Goal: Task Accomplishment & Management: Use online tool/utility

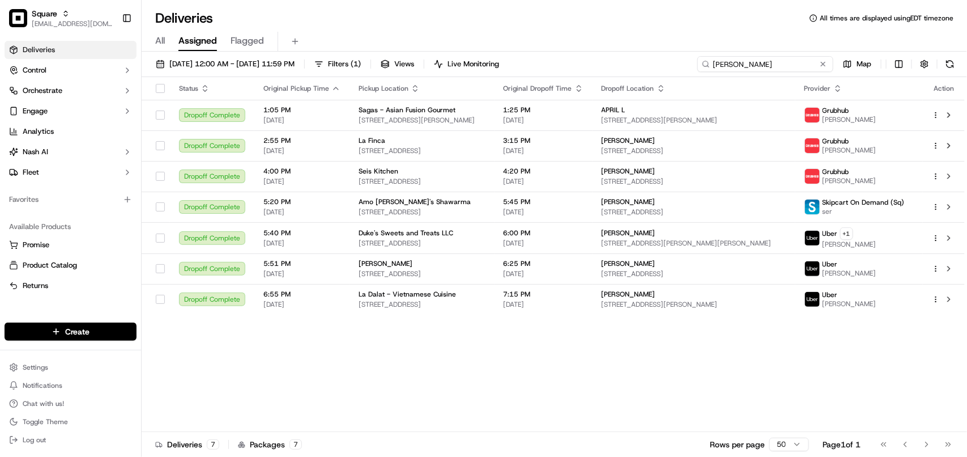
click at [765, 65] on input "[PERSON_NAME]" at bounding box center [765, 64] width 136 height 16
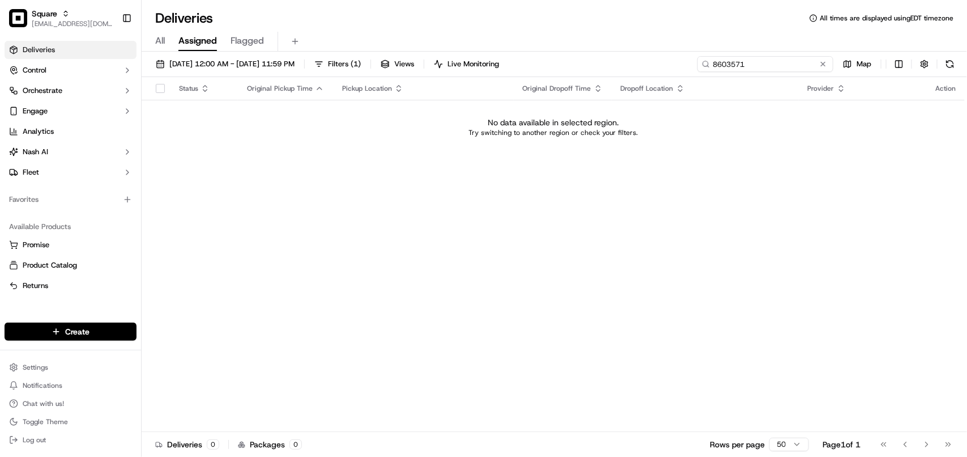
click at [739, 65] on input "8603571" at bounding box center [765, 64] width 136 height 16
click at [738, 64] on input "8603571" at bounding box center [765, 64] width 136 height 16
click at [731, 63] on input "8603571" at bounding box center [765, 64] width 136 height 16
type input "8603571"
click at [248, 57] on button "[DATE] 12:00 AM - [DATE] 11:59 PM" at bounding box center [225, 64] width 149 height 16
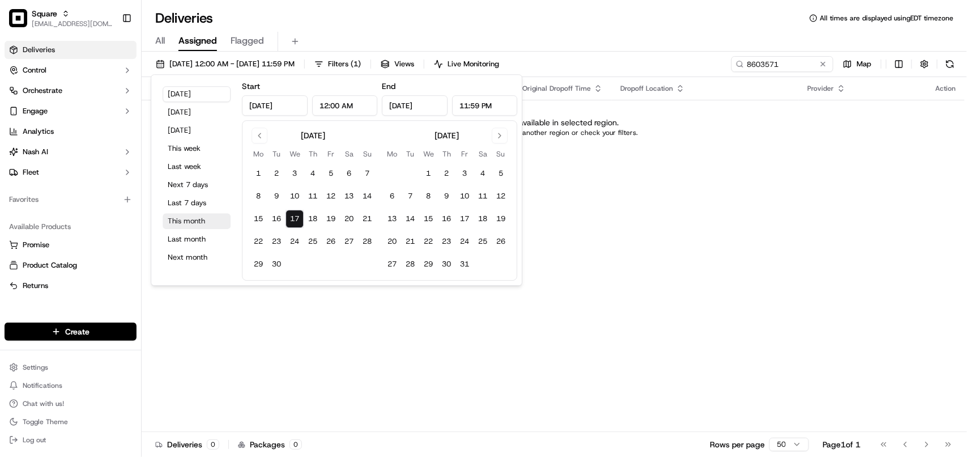
click at [193, 223] on button "This month" at bounding box center [197, 221] width 68 height 16
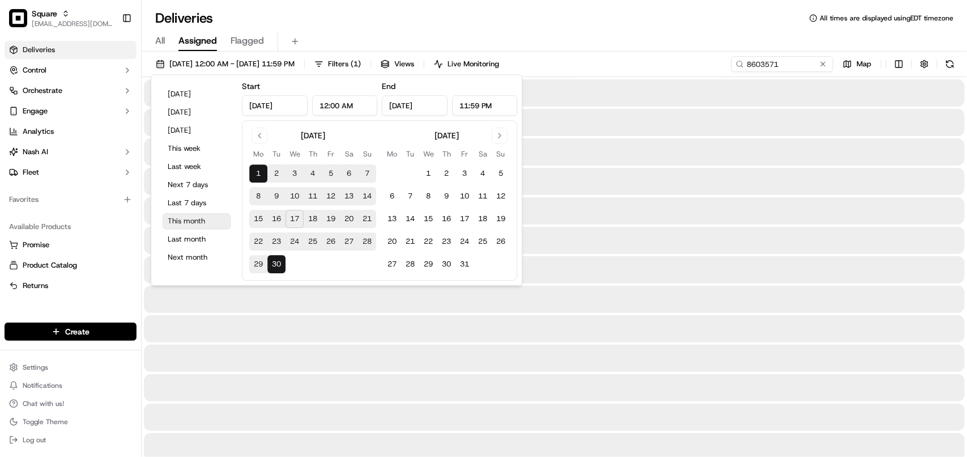
type input "[DATE]"
click at [191, 133] on button "[DATE]" at bounding box center [197, 130] width 68 height 16
type input "[DATE]"
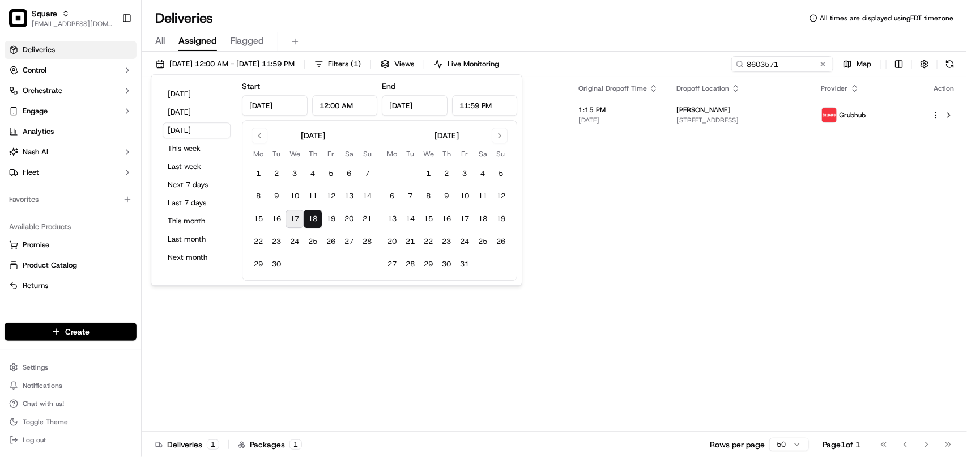
click at [666, 207] on div "Status Original Pickup Time Pickup Location Original Dropoff Time Dropoff Locat…" at bounding box center [553, 254] width 823 height 355
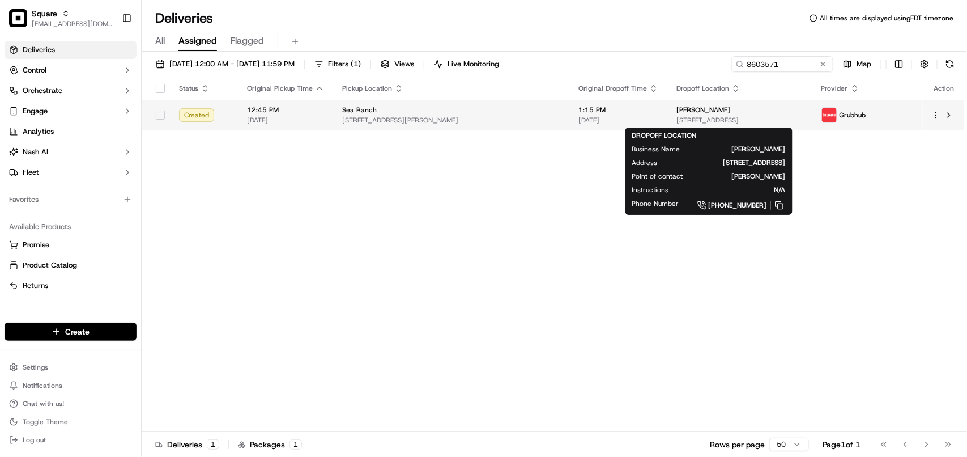
click at [680, 119] on span "[STREET_ADDRESS]" at bounding box center [739, 120] width 126 height 9
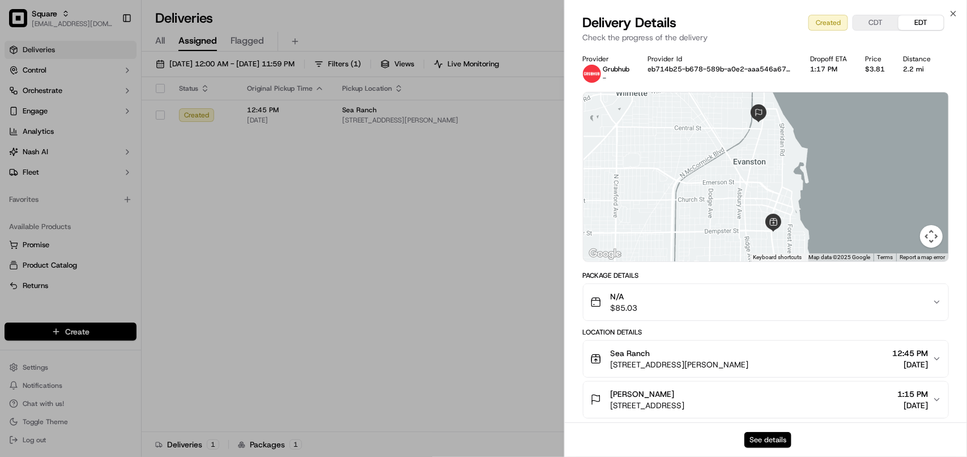
click at [772, 440] on button "See details" at bounding box center [767, 440] width 47 height 16
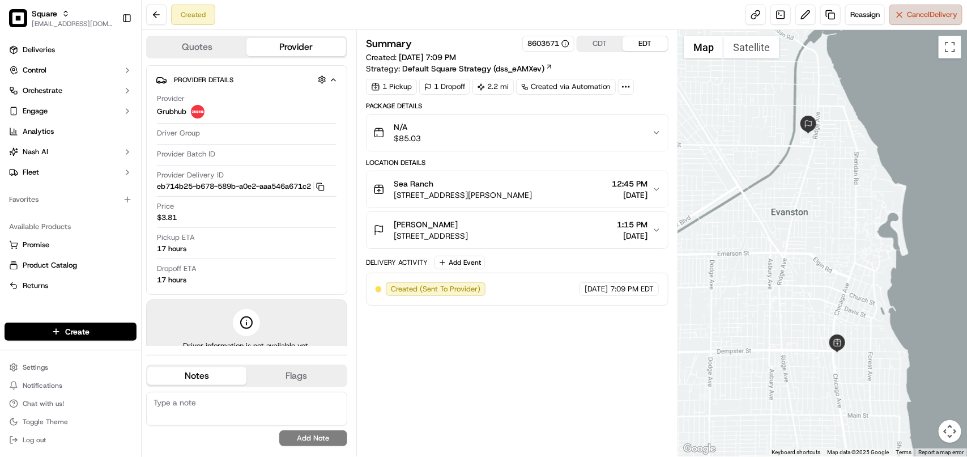
click at [927, 22] on button "Cancel Delivery" at bounding box center [925, 15] width 73 height 20
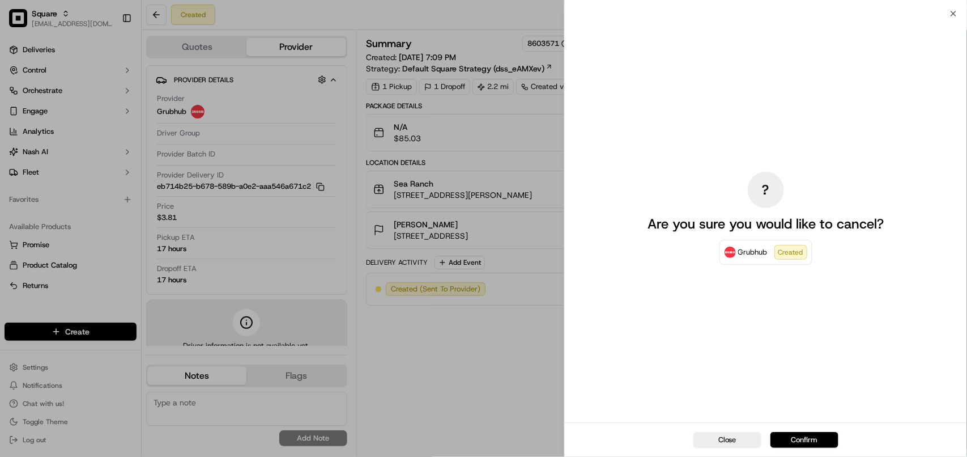
click at [799, 437] on button "Confirm" at bounding box center [804, 440] width 68 height 16
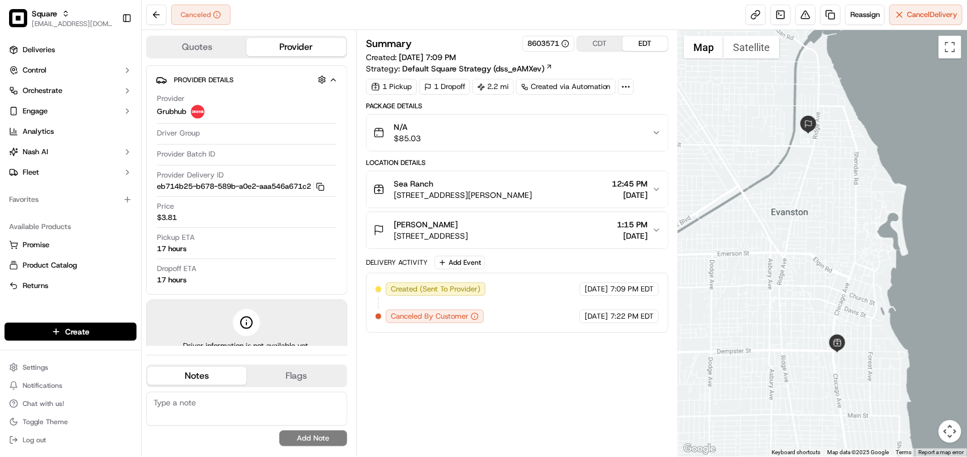
click at [259, 412] on textarea at bounding box center [246, 408] width 201 height 34
paste textarea "**Caller: Information: Merchant **Reason for calling: Delivery cancelation **Re…"
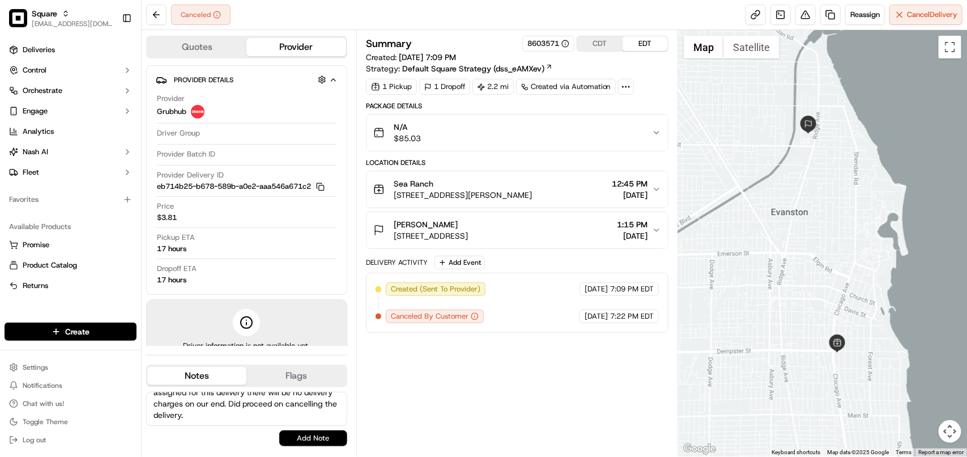
type textarea "**Caller: Information: Merchant **Reason for calling: Delivery cancelation **Re…"
click at [314, 440] on button "Add Note" at bounding box center [313, 438] width 68 height 16
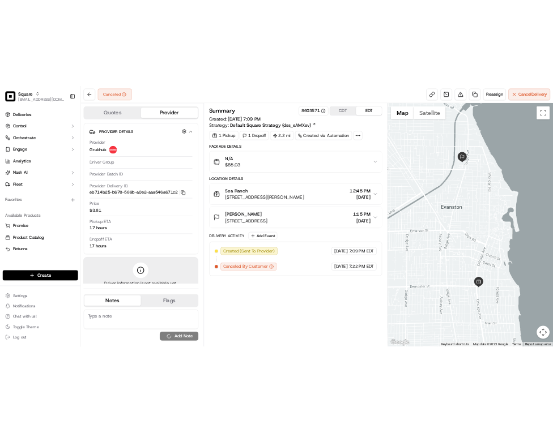
scroll to position [0, 0]
